Goal: Transaction & Acquisition: Purchase product/service

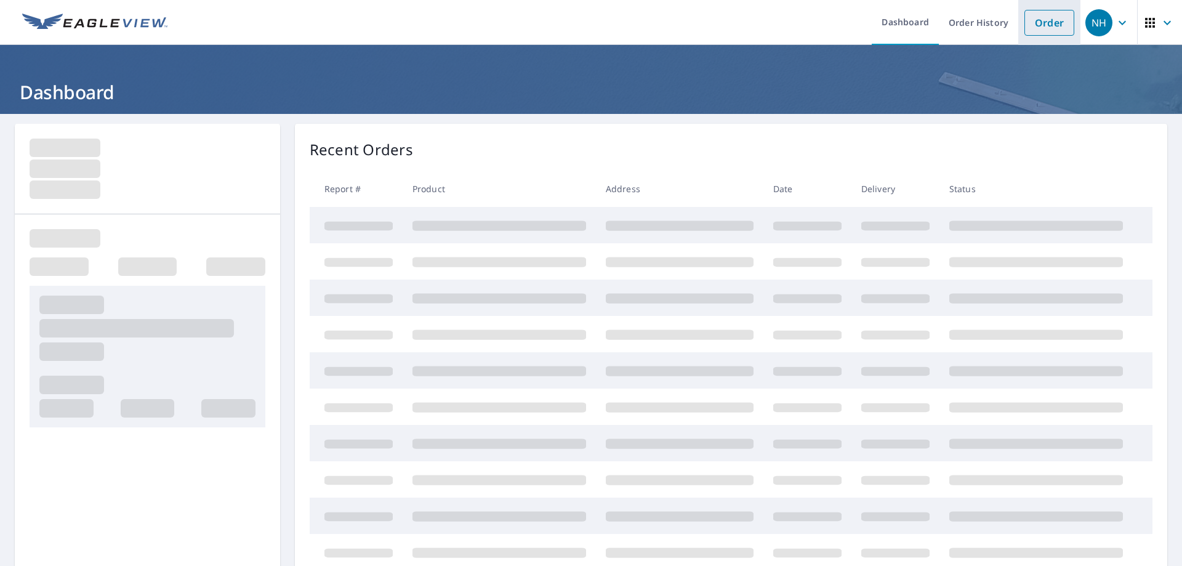
drag, startPoint x: 1030, startPoint y: 7, endPoint x: 1037, endPoint y: 11, distance: 8.0
click at [1037, 11] on li "Order" at bounding box center [1049, 22] width 62 height 45
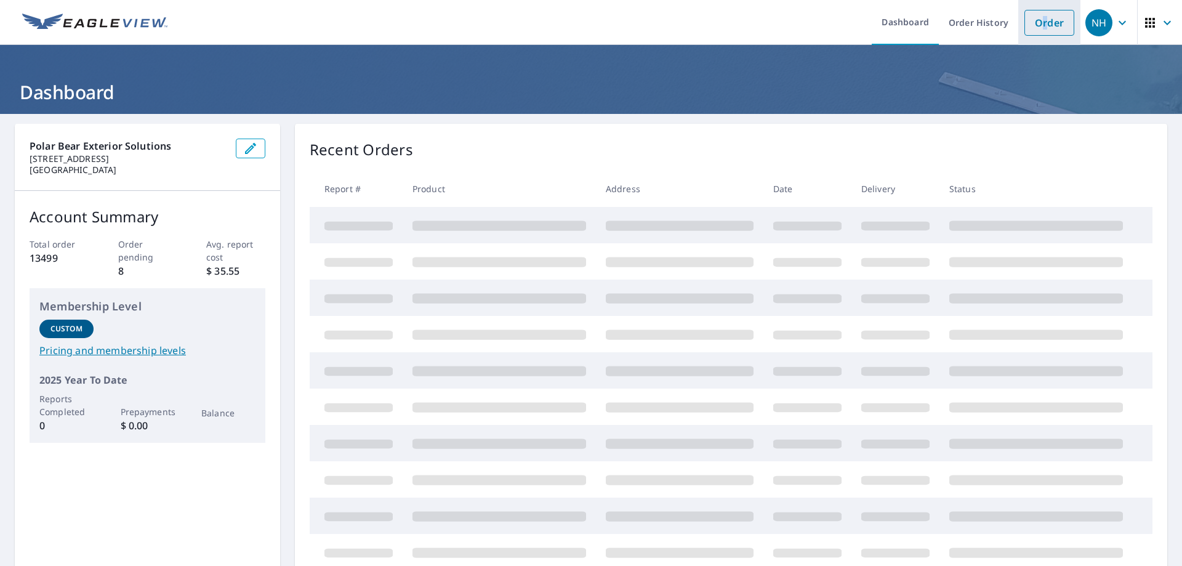
drag, startPoint x: 1037, startPoint y: 13, endPoint x: 1033, endPoint y: 27, distance: 14.8
click at [1036, 15] on link "Order" at bounding box center [1050, 23] width 50 height 26
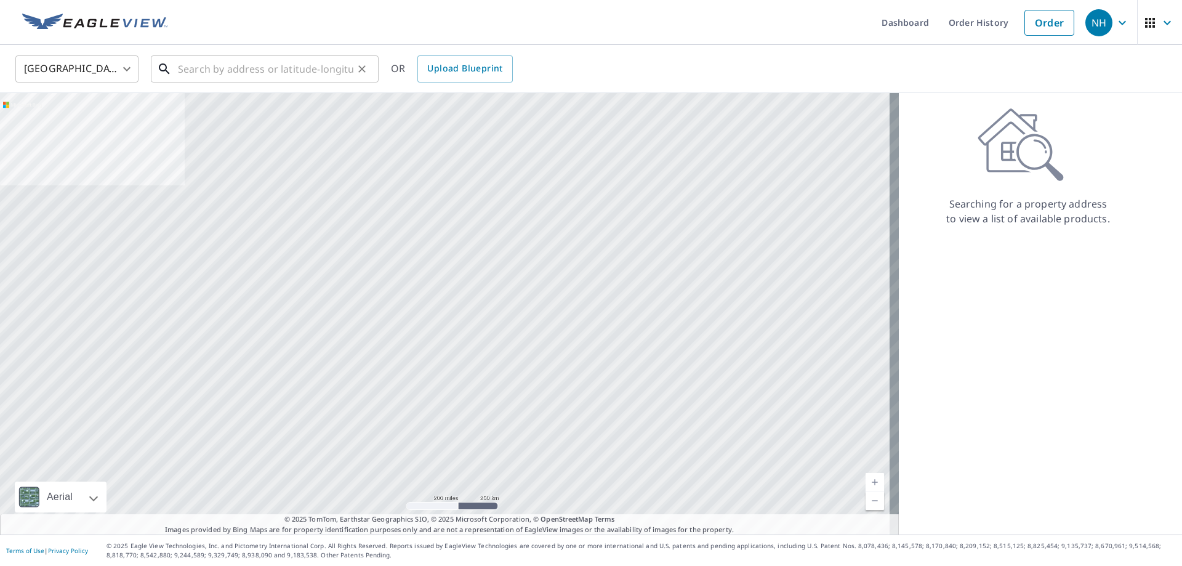
click at [230, 69] on input "text" at bounding box center [265, 69] width 175 height 34
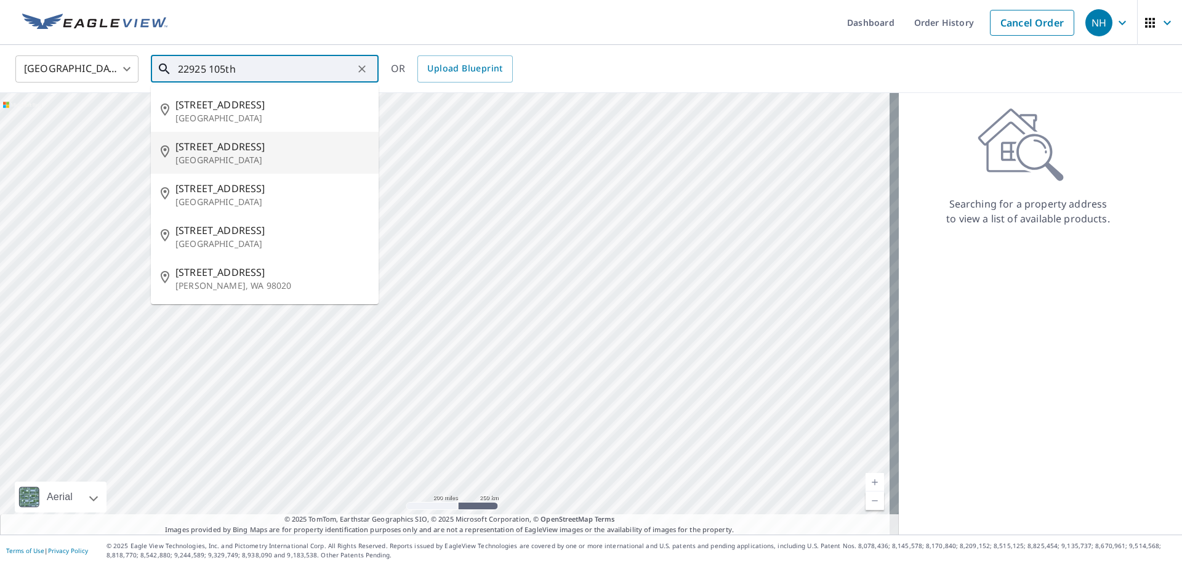
click at [235, 154] on p "[GEOGRAPHIC_DATA]" at bounding box center [271, 160] width 193 height 12
type input "[STREET_ADDRESS]"
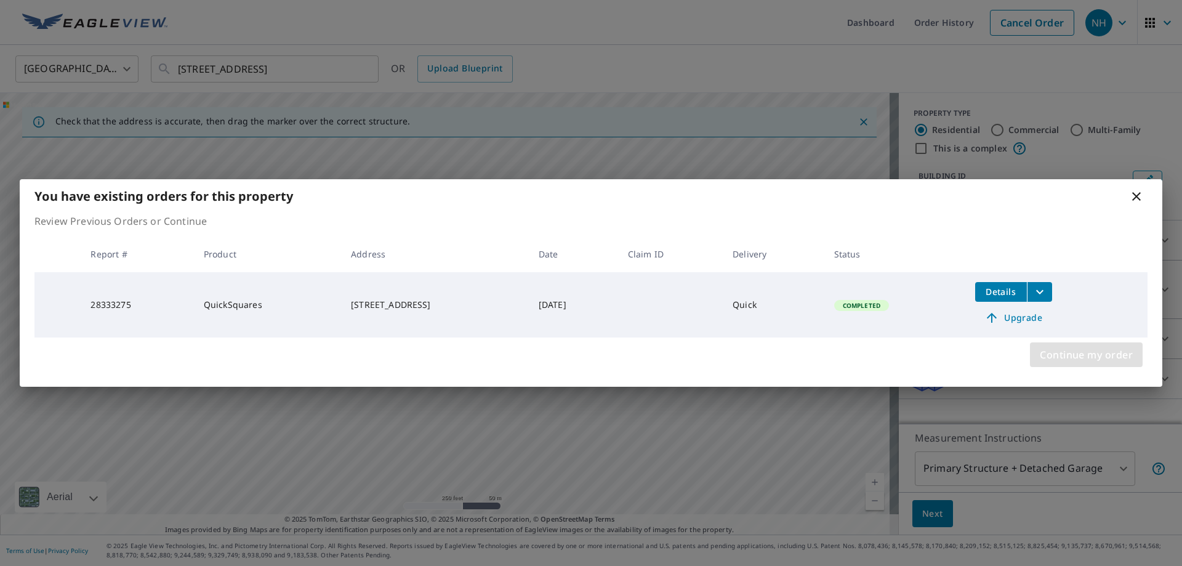
click at [1084, 359] on span "Continue my order" at bounding box center [1086, 354] width 93 height 17
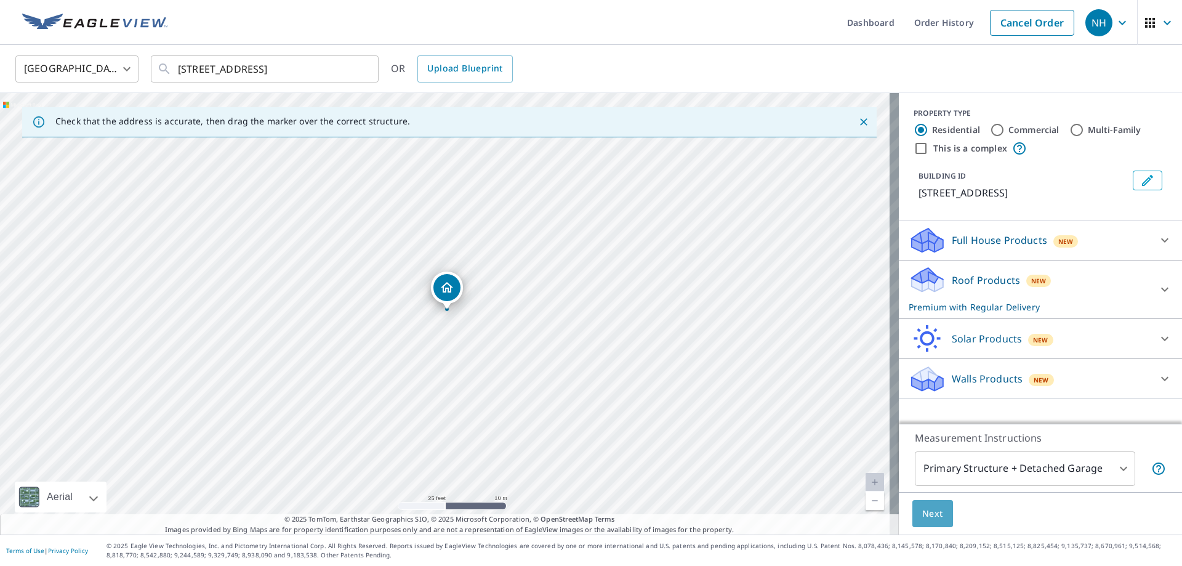
click at [925, 508] on span "Next" at bounding box center [932, 513] width 21 height 15
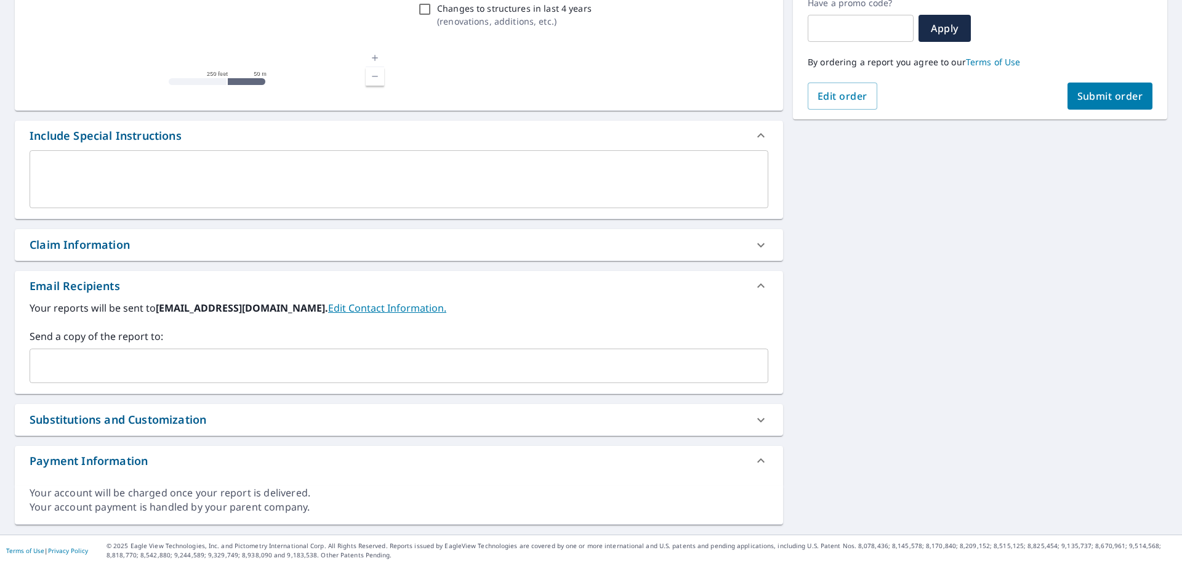
scroll to position [218, 0]
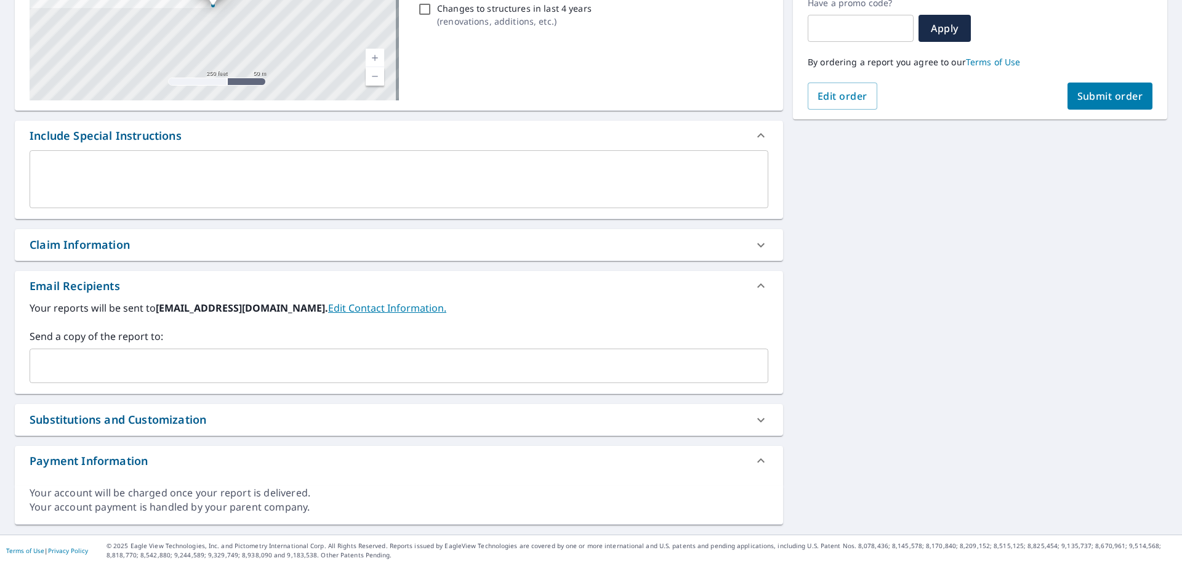
click at [162, 361] on input "text" at bounding box center [389, 365] width 709 height 23
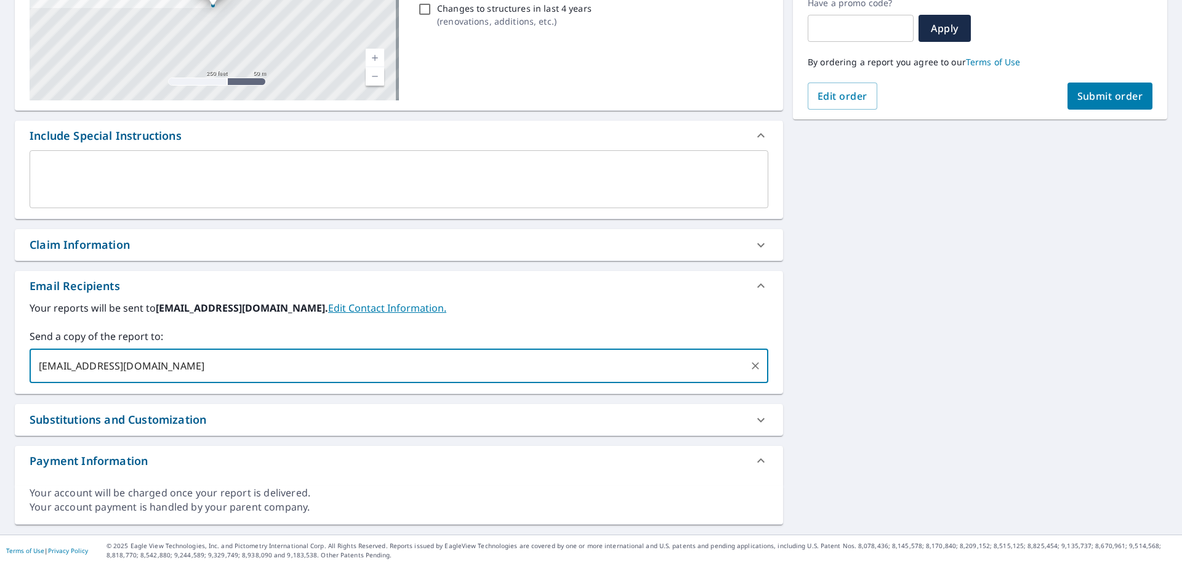
type input "[EMAIL_ADDRESS][DOMAIN_NAME]"
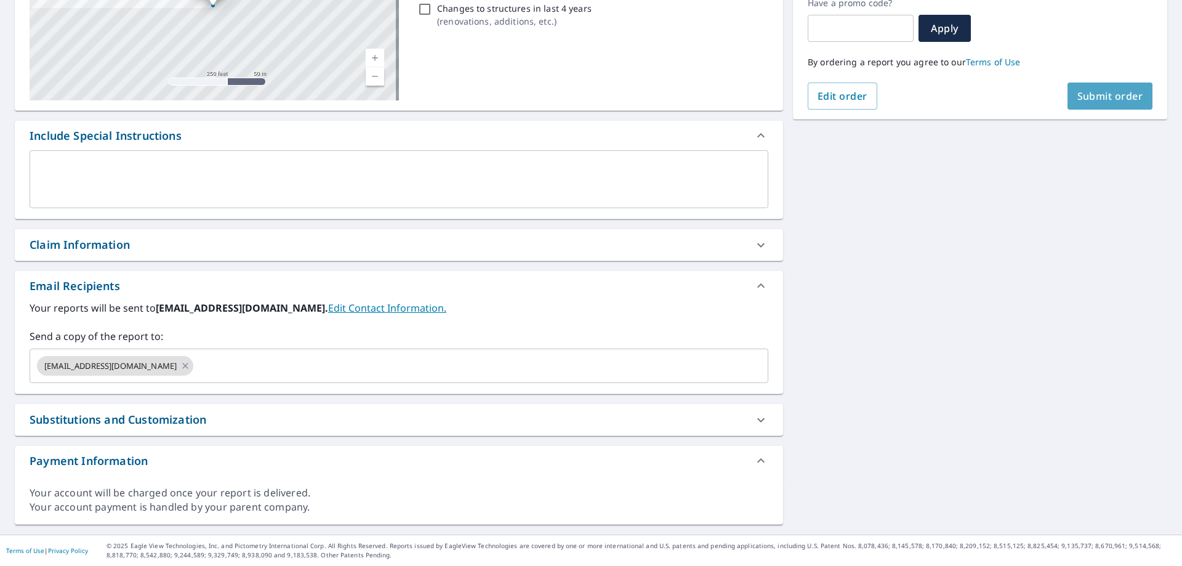
click at [1099, 97] on span "Submit order" at bounding box center [1111, 96] width 66 height 14
checkbox input "true"
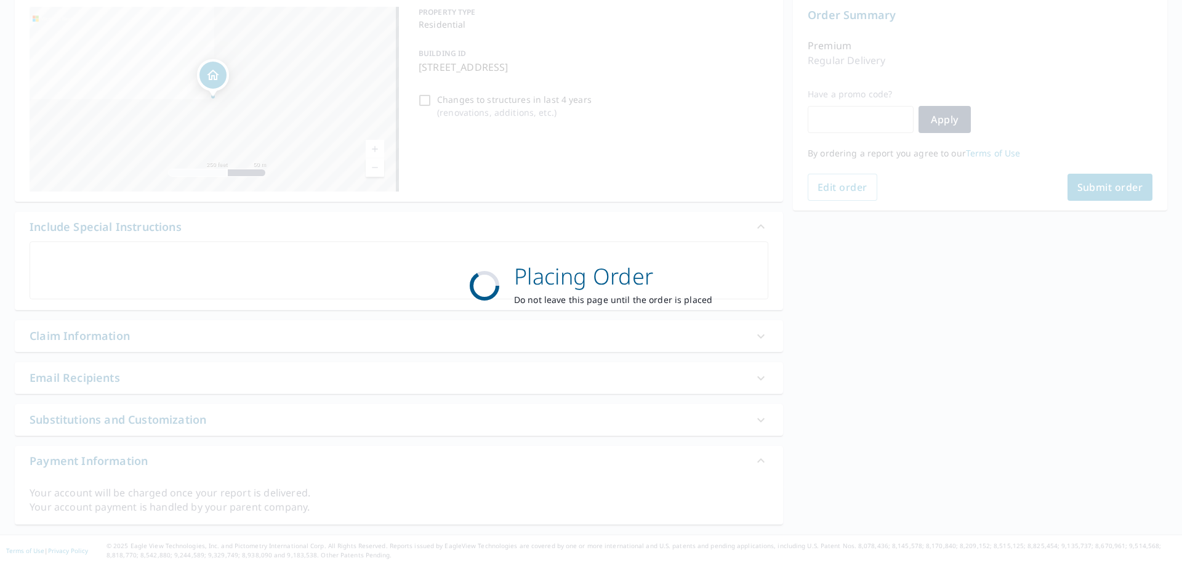
scroll to position [127, 0]
